Goal: Transaction & Acquisition: Purchase product/service

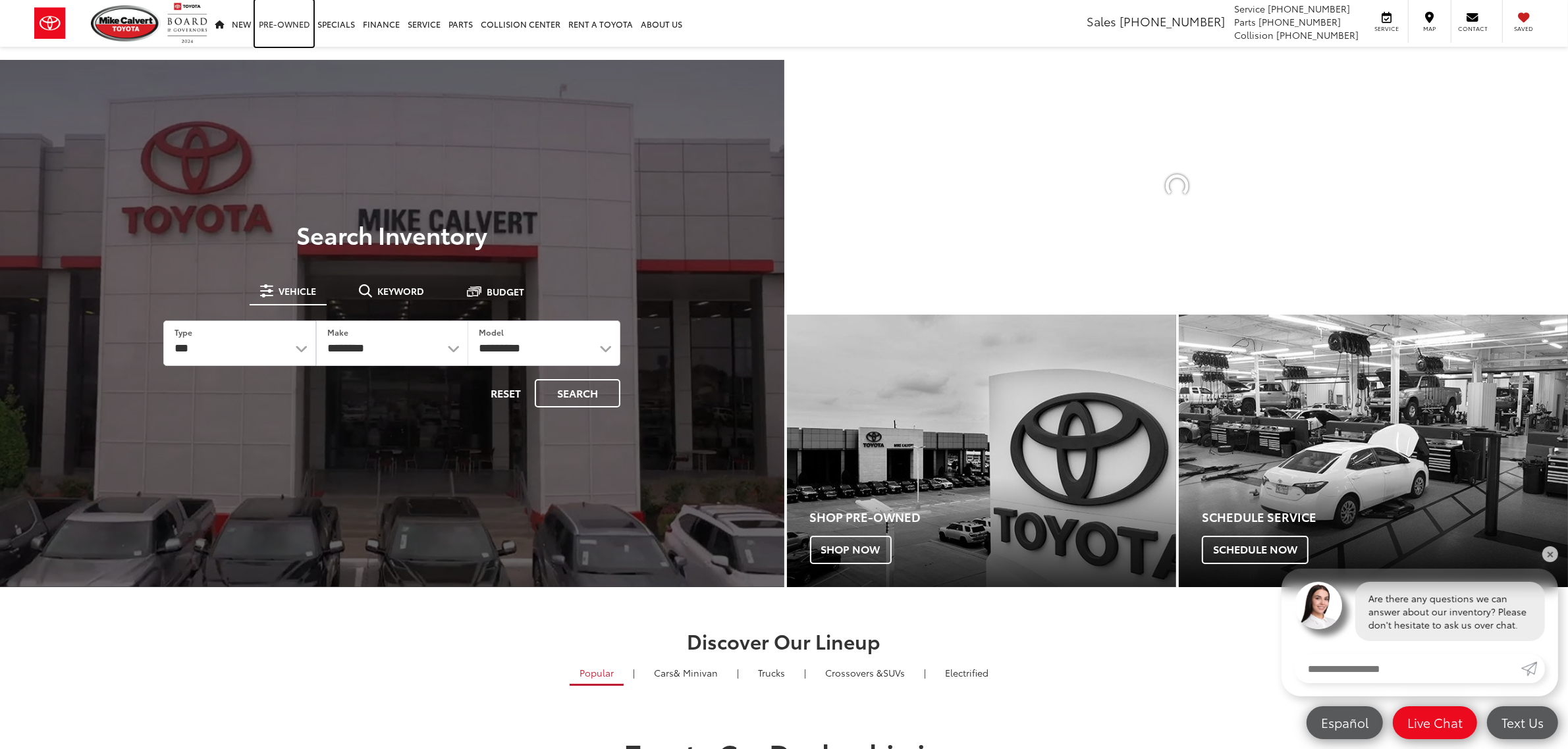
click at [290, 18] on link "Pre-Owned" at bounding box center [284, 23] width 58 height 47
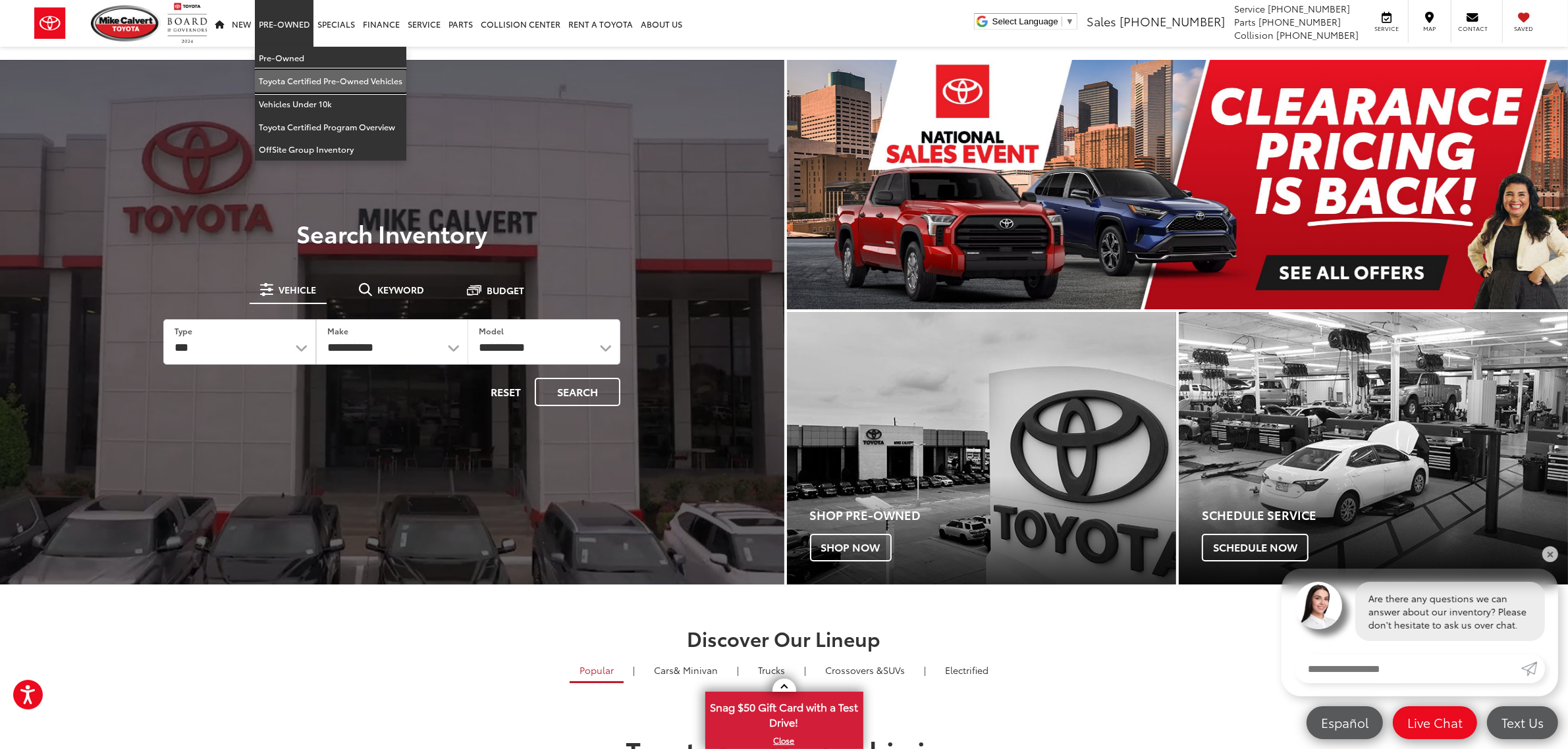
click at [300, 81] on link "Toyota Certified Pre-Owned Vehicles" at bounding box center [330, 81] width 151 height 23
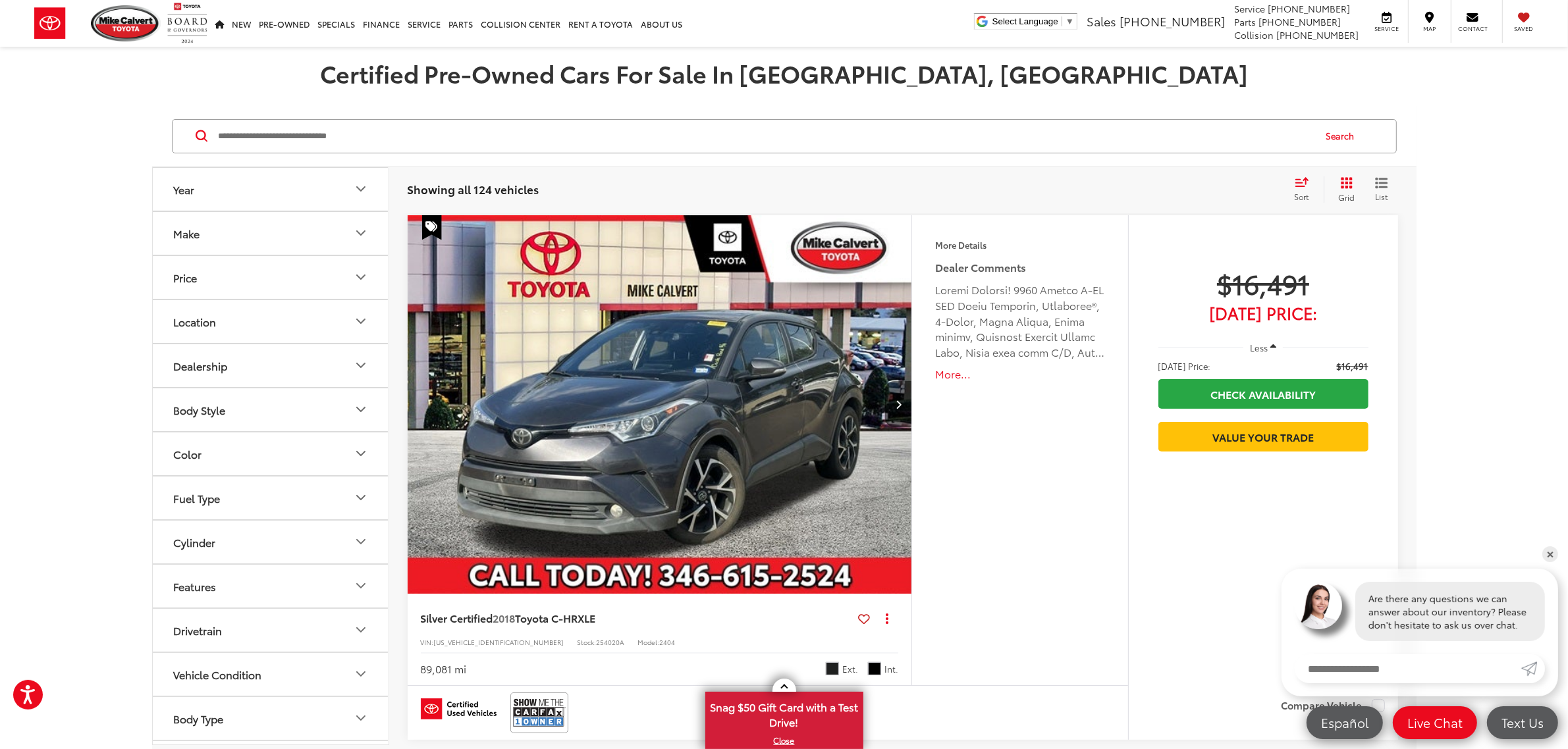
click at [355, 235] on icon "Make" at bounding box center [361, 233] width 16 height 16
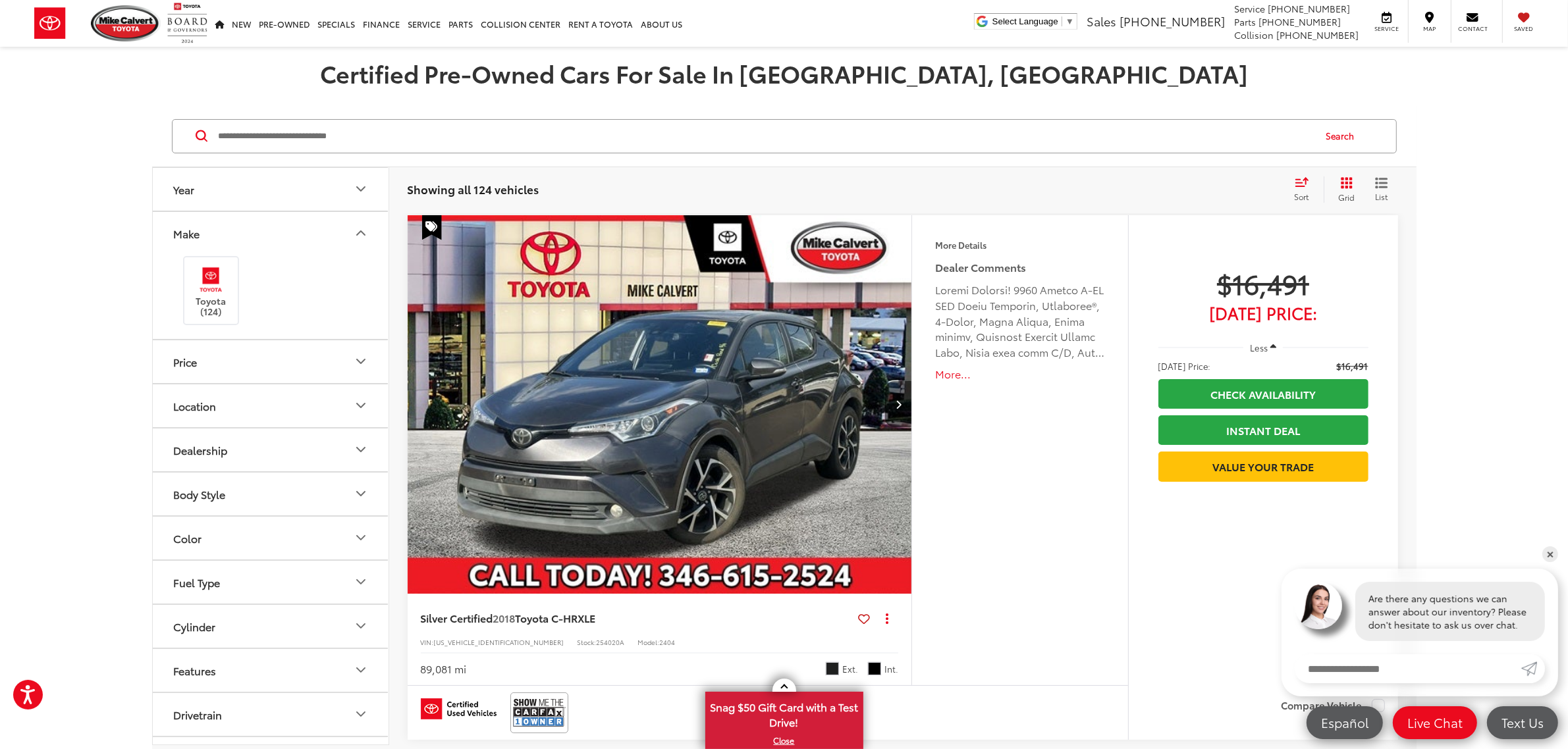
click at [360, 237] on icon "Make" at bounding box center [361, 233] width 16 height 16
click at [363, 324] on icon "Body Style" at bounding box center [360, 325] width 8 height 4
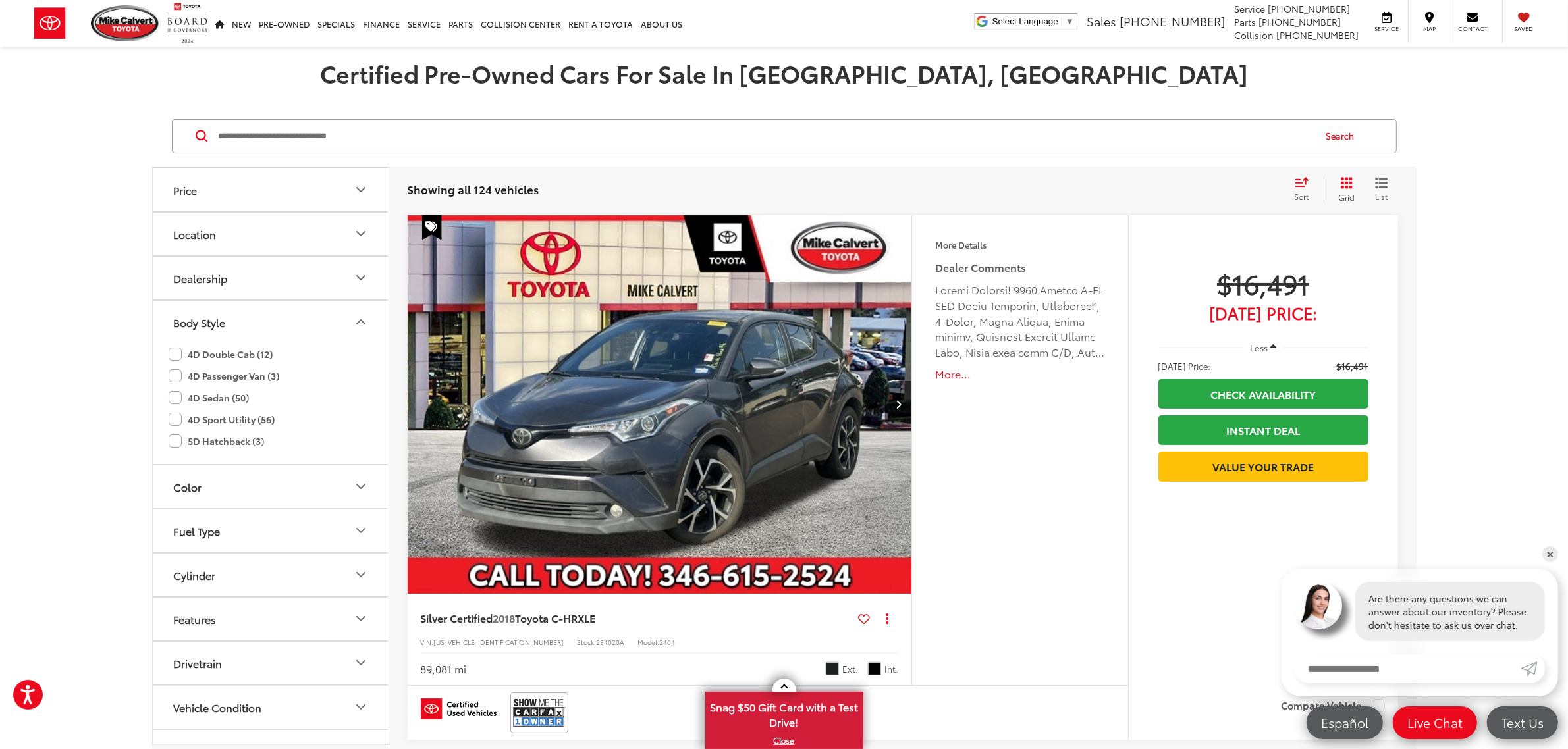
click at [173, 353] on label "4D Double Cab (12)" at bounding box center [221, 354] width 105 height 22
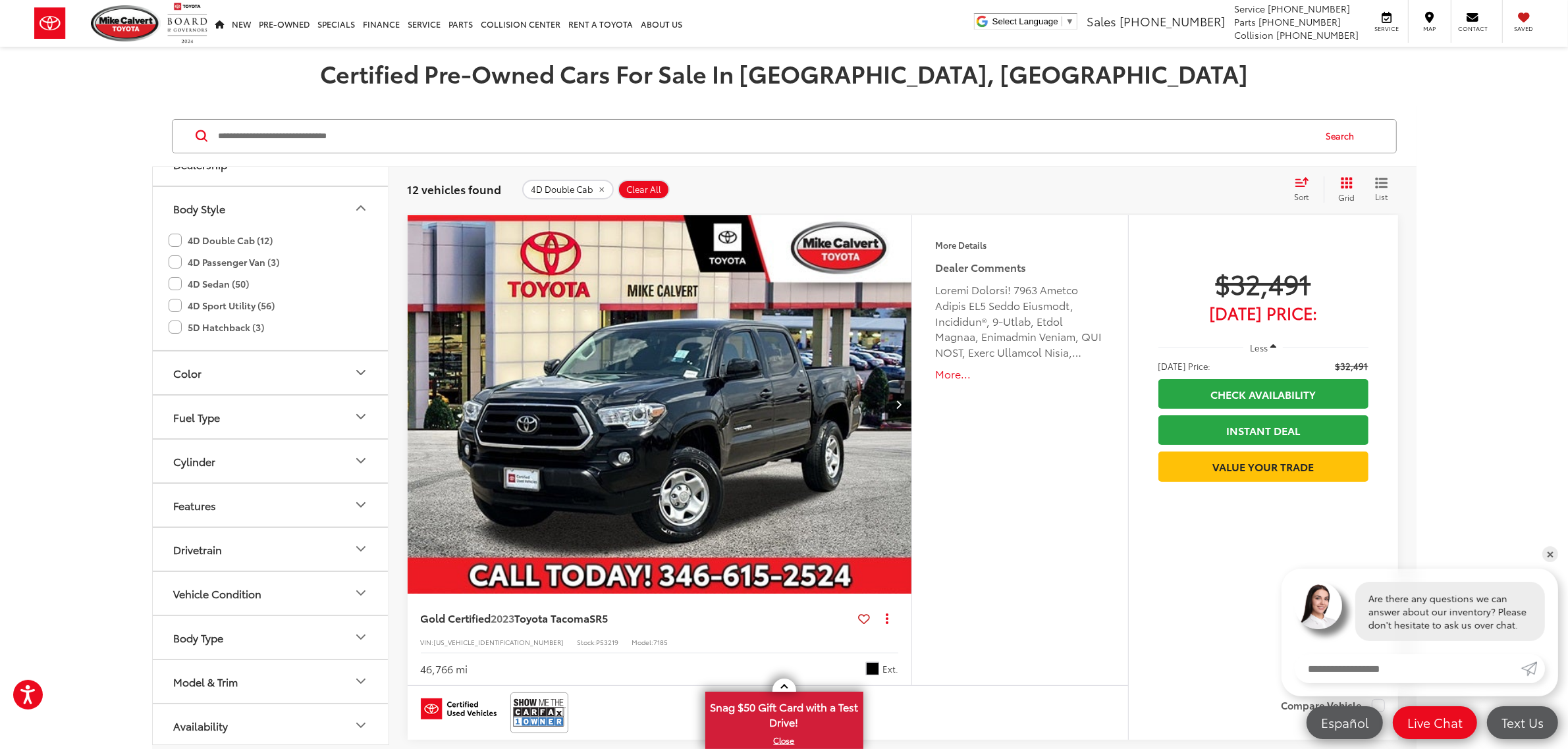
scroll to position [208, 0]
click at [360, 544] on icon "Drivetrain" at bounding box center [361, 547] width 16 height 16
click at [172, 577] on label "4WD (9)" at bounding box center [197, 575] width 56 height 22
